Goal: Transaction & Acquisition: Purchase product/service

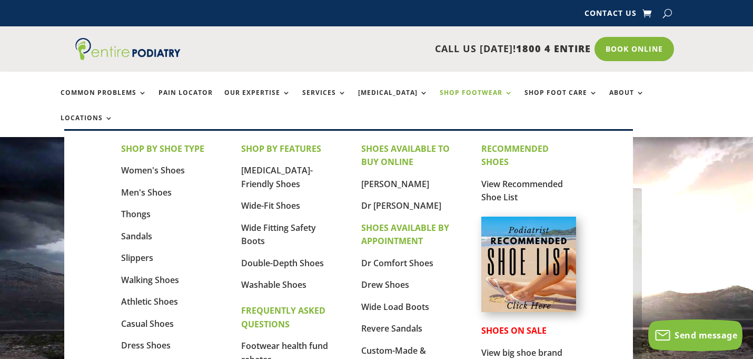
click at [503, 112] on link "Shop Footwear" at bounding box center [476, 100] width 73 height 23
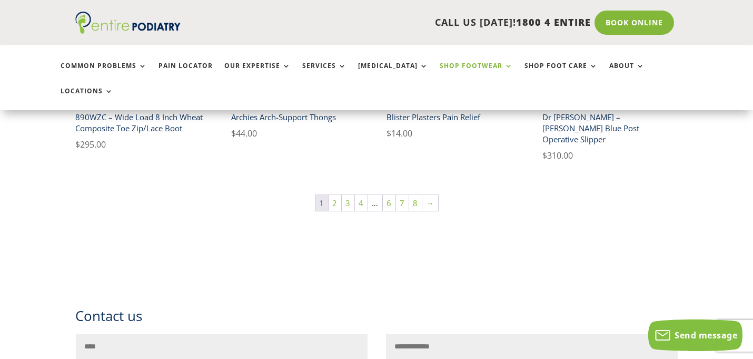
scroll to position [876, 0]
click at [329, 212] on link "2" at bounding box center [335, 204] width 13 height 16
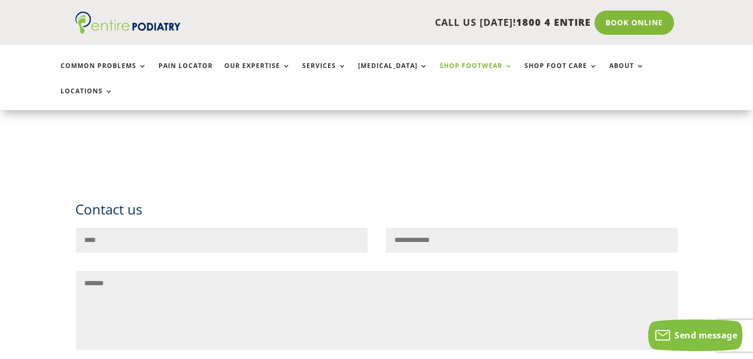
scroll to position [971, 0]
click at [355, 103] on link "3" at bounding box center [357, 95] width 13 height 16
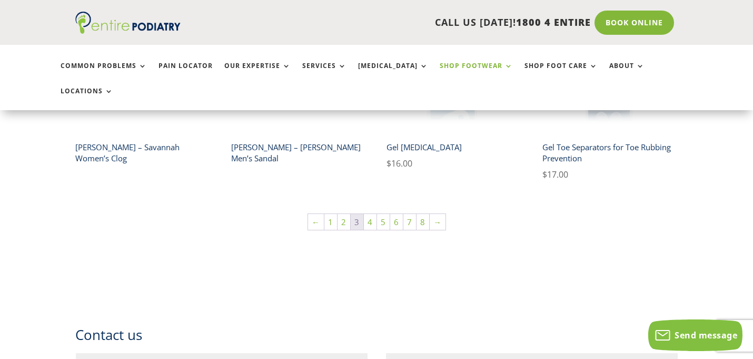
scroll to position [808, 0]
click at [312, 133] on img at bounding box center [297, 67] width 133 height 133
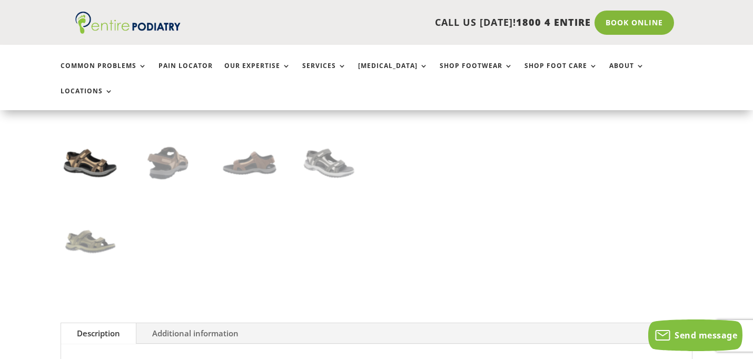
scroll to position [357, 0]
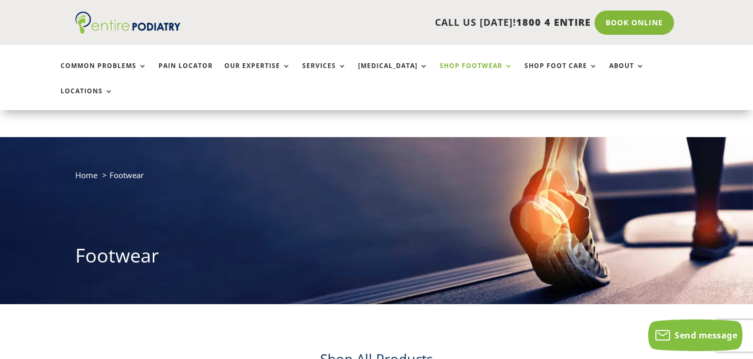
scroll to position [808, 0]
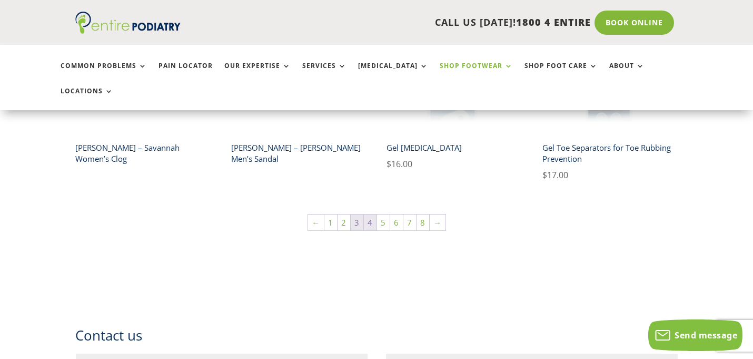
click at [373, 230] on link "4" at bounding box center [370, 222] width 13 height 16
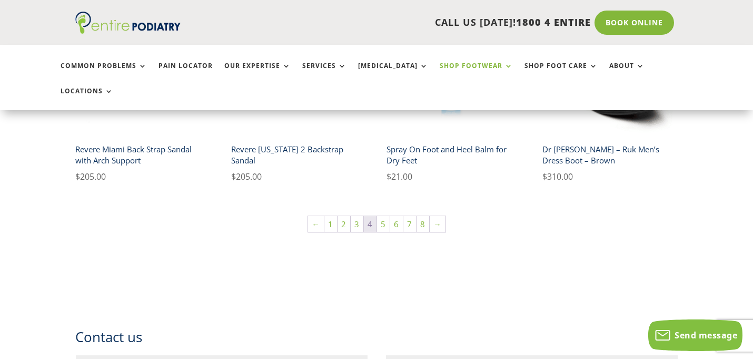
scroll to position [820, 0]
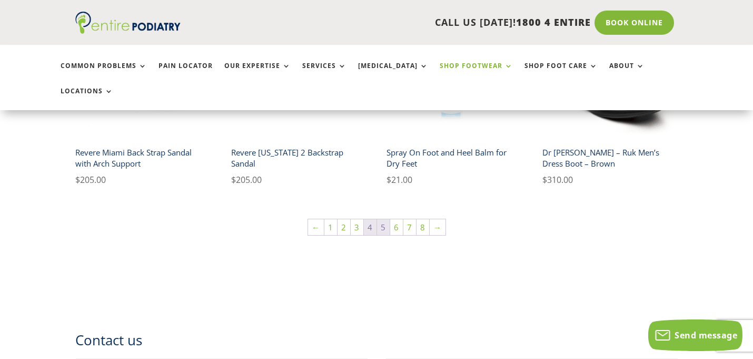
click at [383, 235] on link "5" at bounding box center [383, 227] width 13 height 16
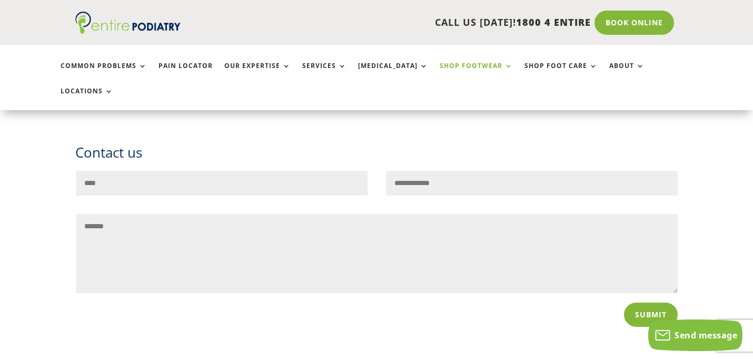
scroll to position [993, 0]
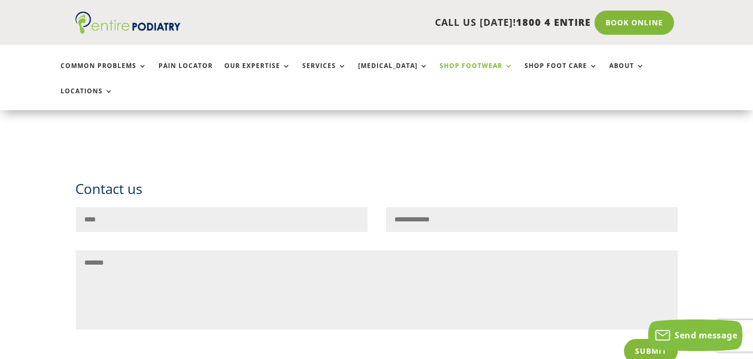
click at [403, 84] on link "6" at bounding box center [396, 76] width 13 height 16
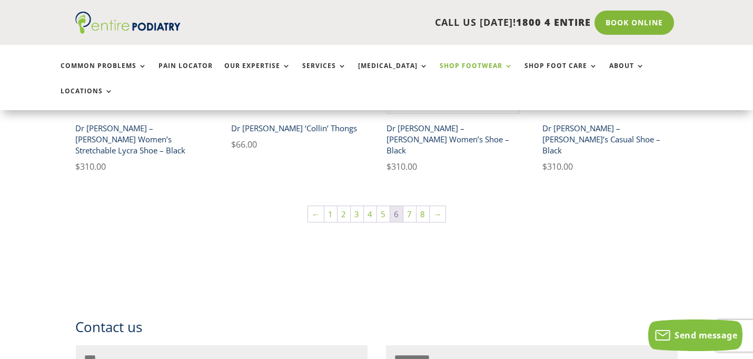
scroll to position [868, 0]
click at [416, 220] on link "7" at bounding box center [409, 212] width 13 height 16
